Goal: Task Accomplishment & Management: Manage account settings

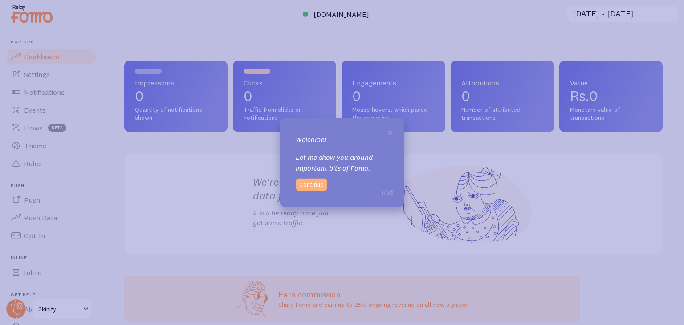
click at [305, 183] on button "Continue" at bounding box center [312, 184] width 32 height 12
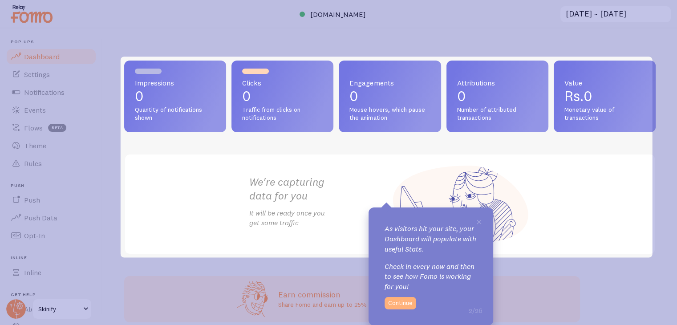
click at [401, 298] on button "Continue" at bounding box center [401, 303] width 32 height 12
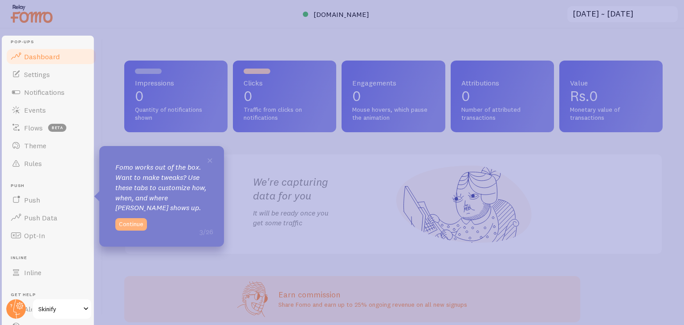
click at [124, 222] on button "Continue" at bounding box center [131, 224] width 32 height 12
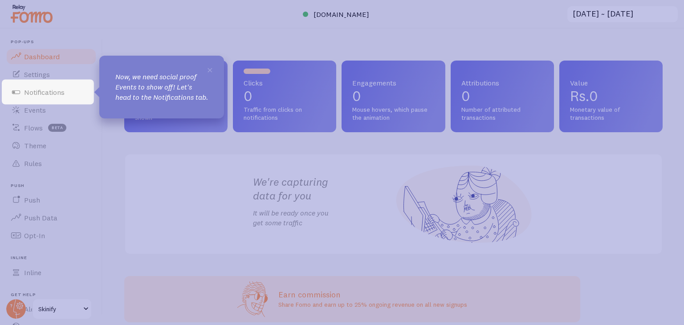
click at [172, 45] on icon at bounding box center [342, 162] width 684 height 325
click at [74, 90] on link "Notifications" at bounding box center [51, 92] width 92 height 18
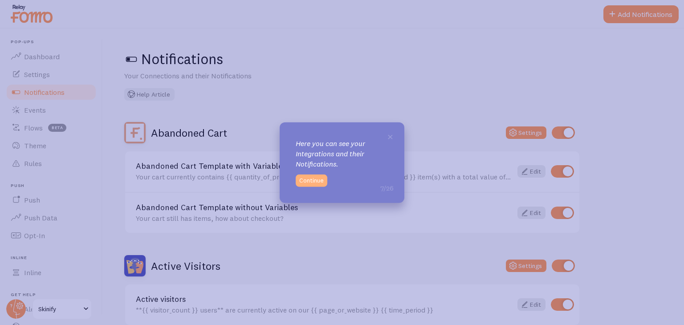
click at [315, 186] on button "Continue" at bounding box center [312, 180] width 32 height 12
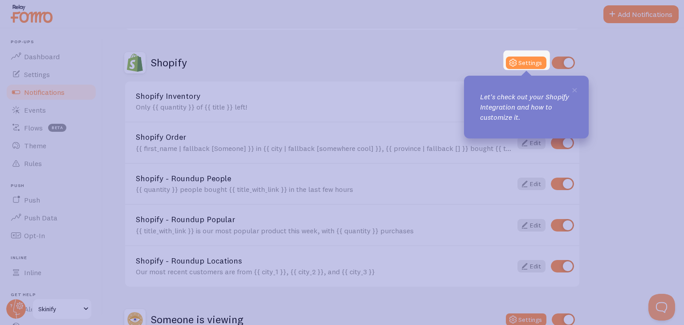
scroll to position [301, 0]
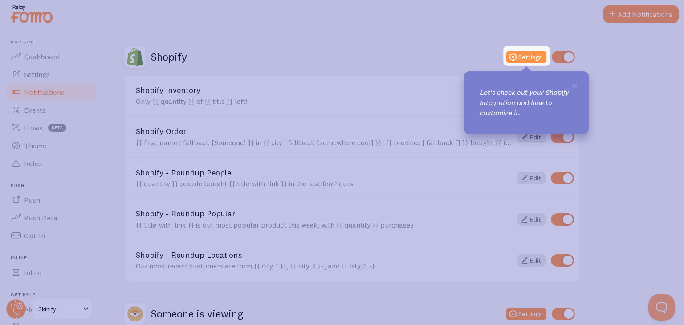
click at [525, 49] on div "Shopify Settings" at bounding box center [352, 56] width 456 height 21
click at [534, 61] on button "Settings" at bounding box center [526, 57] width 41 height 12
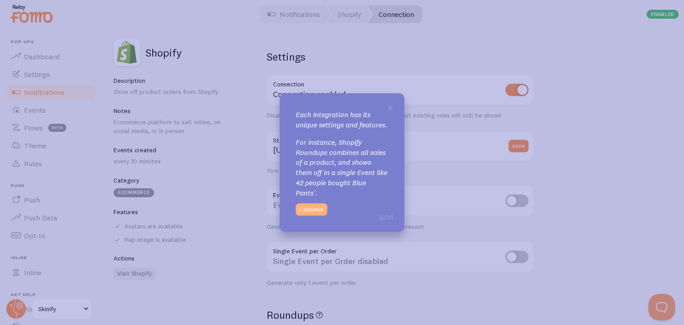
click at [305, 214] on button "Continue" at bounding box center [312, 209] width 32 height 12
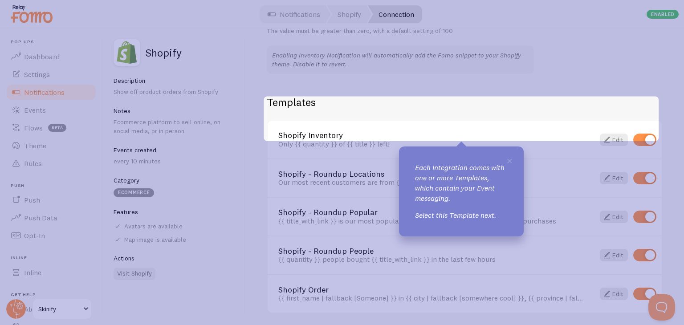
scroll to position [608, 0]
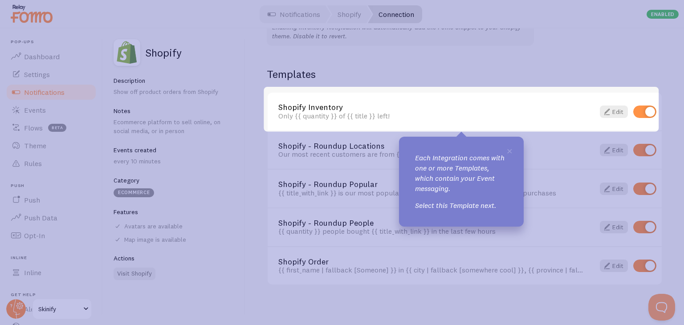
click at [449, 201] on p "Select this Template next." at bounding box center [461, 205] width 93 height 10
click at [625, 109] on div "Edit" at bounding box center [625, 111] width 62 height 12
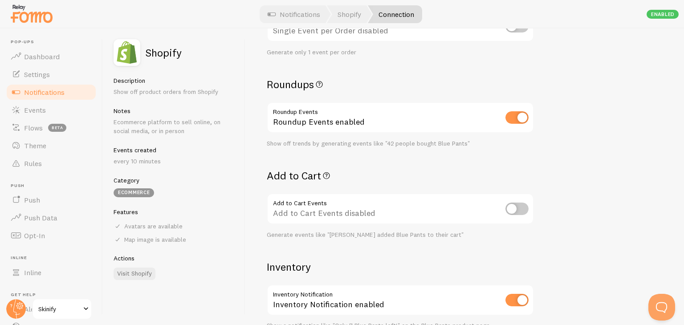
scroll to position [0, 0]
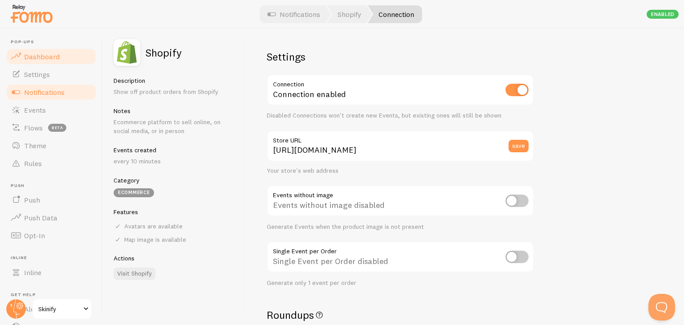
click at [37, 54] on span "Dashboard" at bounding box center [42, 56] width 36 height 9
